Goal: Navigation & Orientation: Find specific page/section

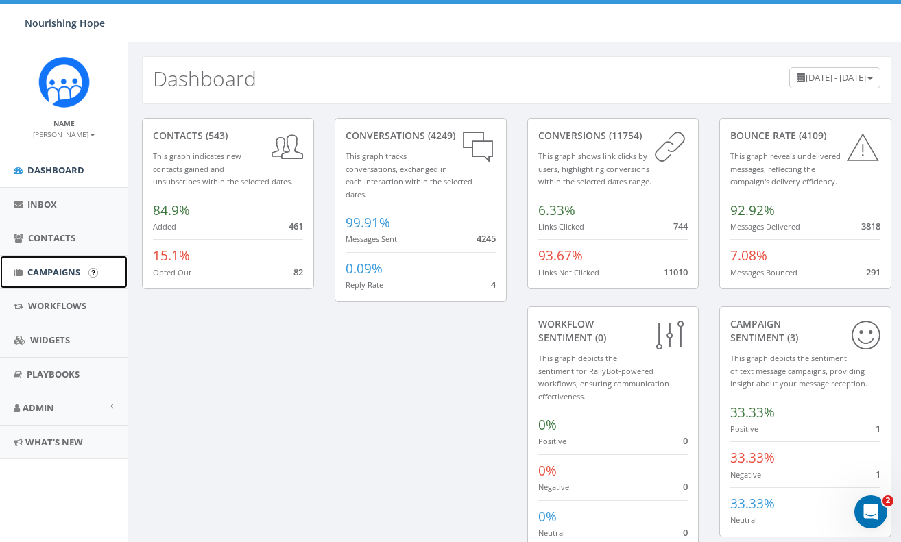
click at [63, 276] on span "Campaigns" at bounding box center [53, 272] width 53 height 12
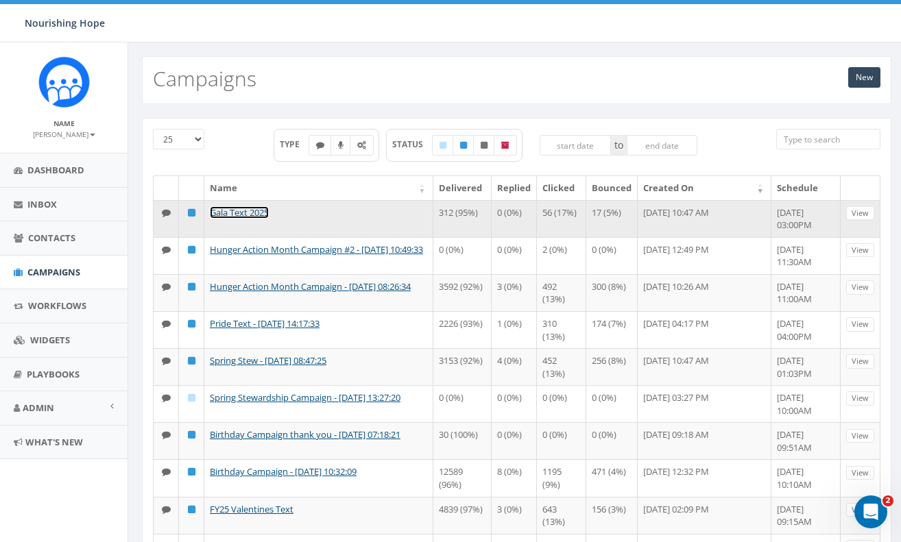
click at [261, 210] on link "Gala Text 2025" at bounding box center [239, 212] width 59 height 12
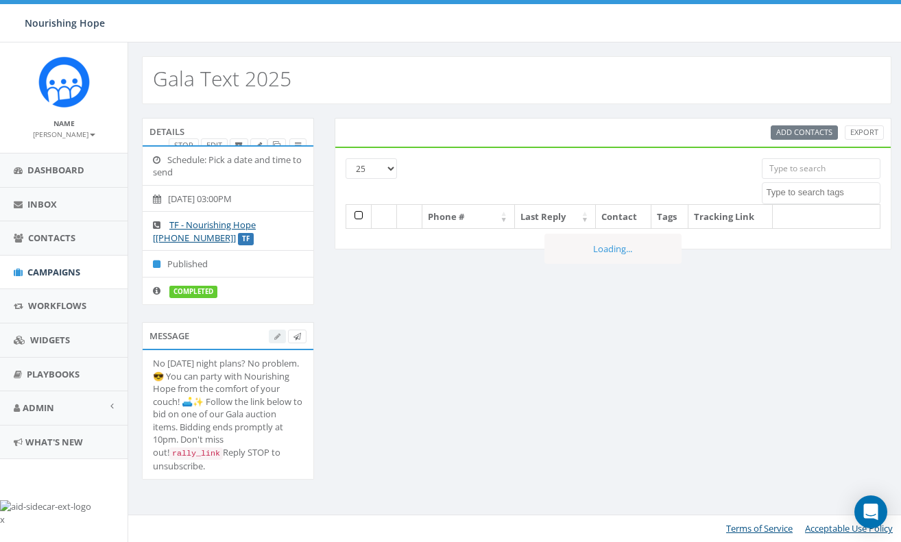
select select
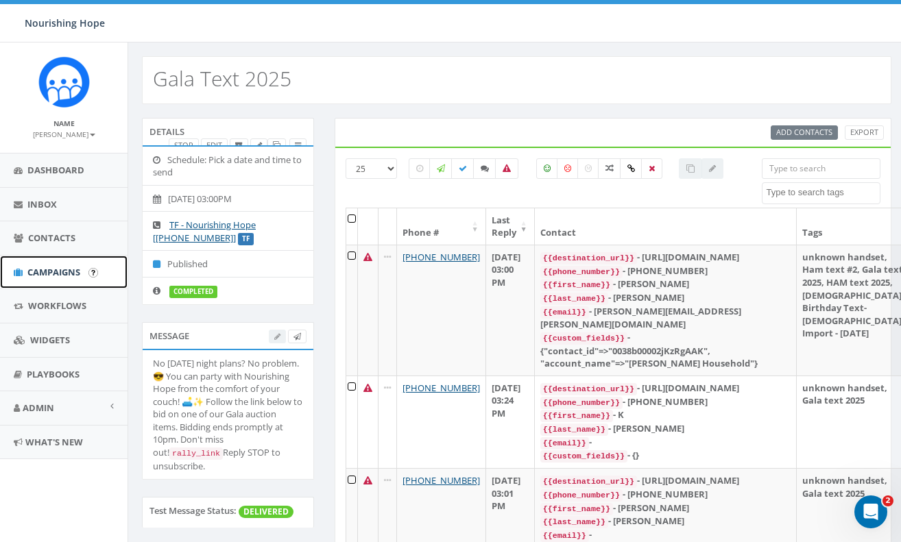
click at [59, 272] on span "Campaigns" at bounding box center [53, 272] width 53 height 12
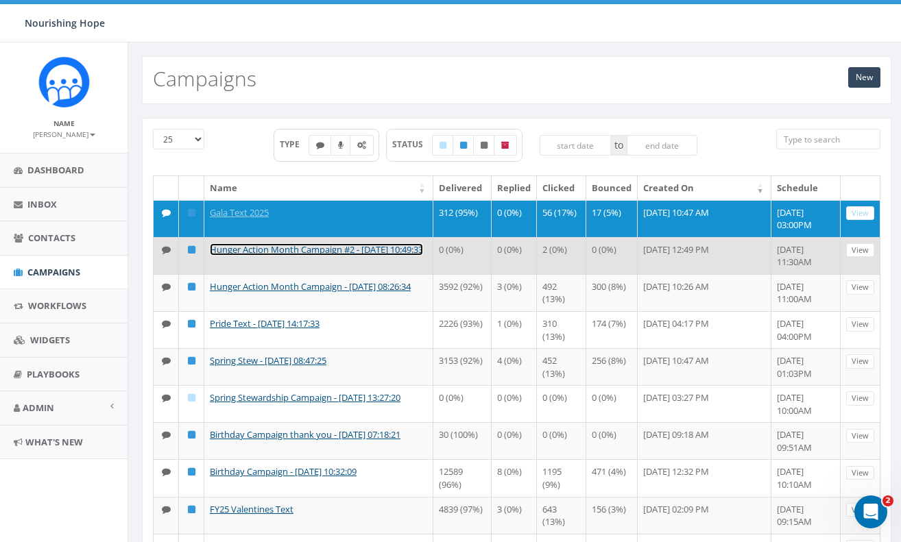
click at [341, 244] on link "Hunger Action Month Campaign #2 - 09/02/2025, 10:49:33" at bounding box center [316, 249] width 213 height 12
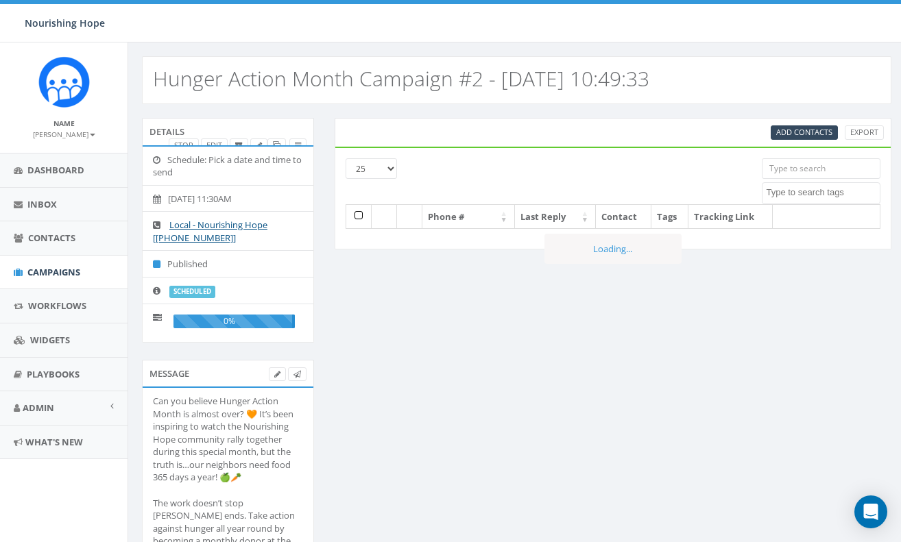
select select
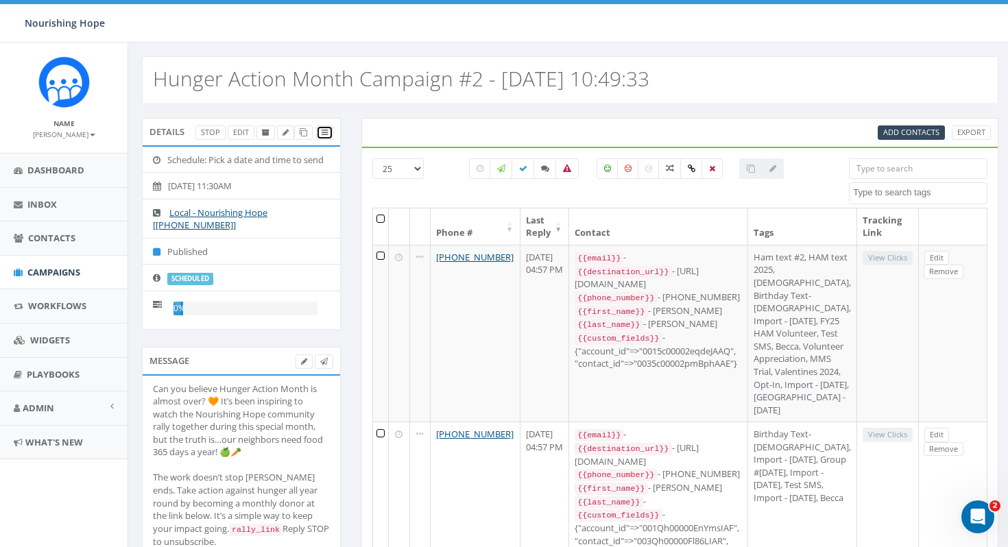
click at [328, 137] on link at bounding box center [324, 132] width 17 height 14
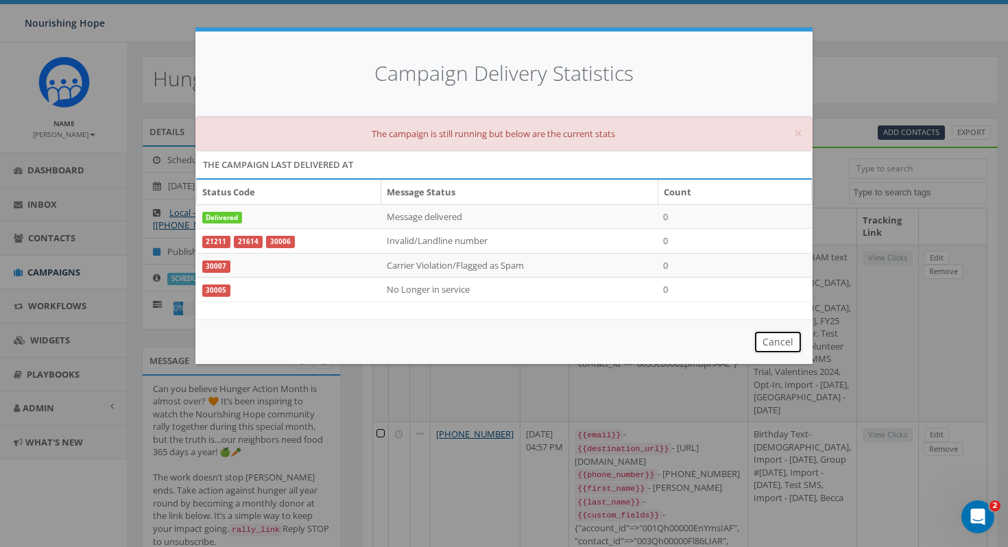
click at [781, 341] on button "Cancel" at bounding box center [777, 341] width 49 height 23
